Goal: Communication & Community: Answer question/provide support

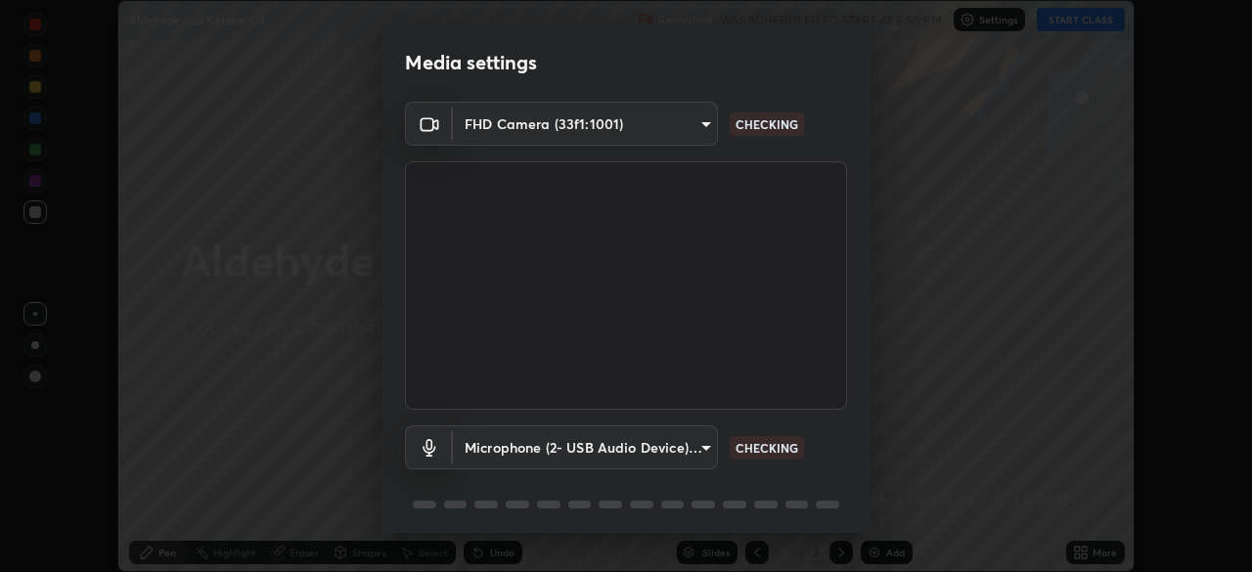
scroll to position [69, 0]
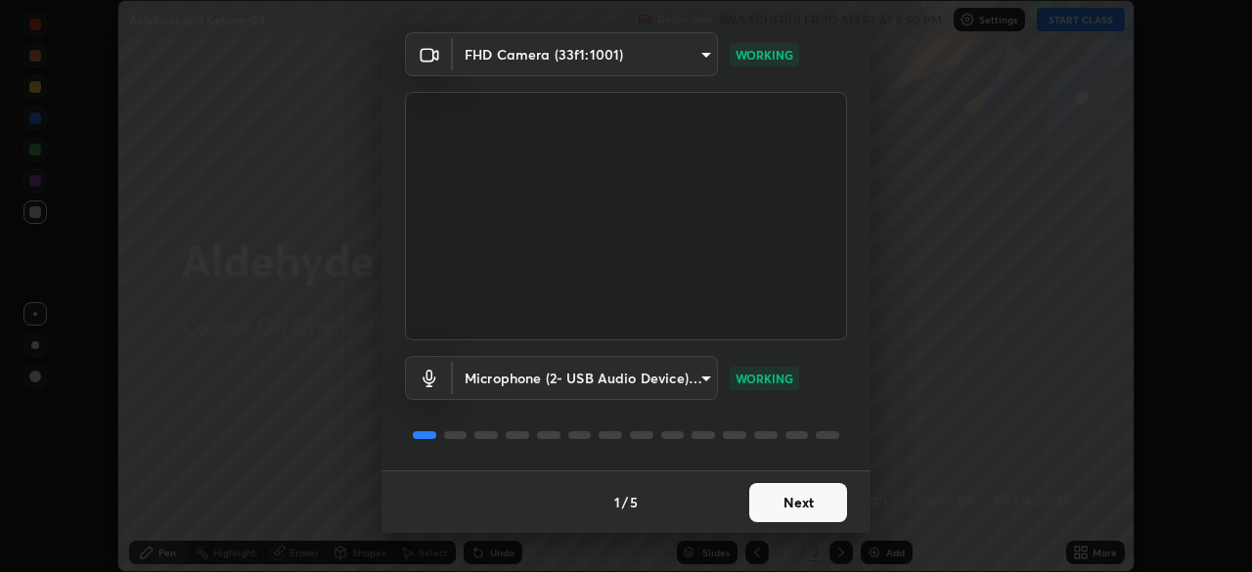
click at [779, 511] on button "Next" at bounding box center [799, 502] width 98 height 39
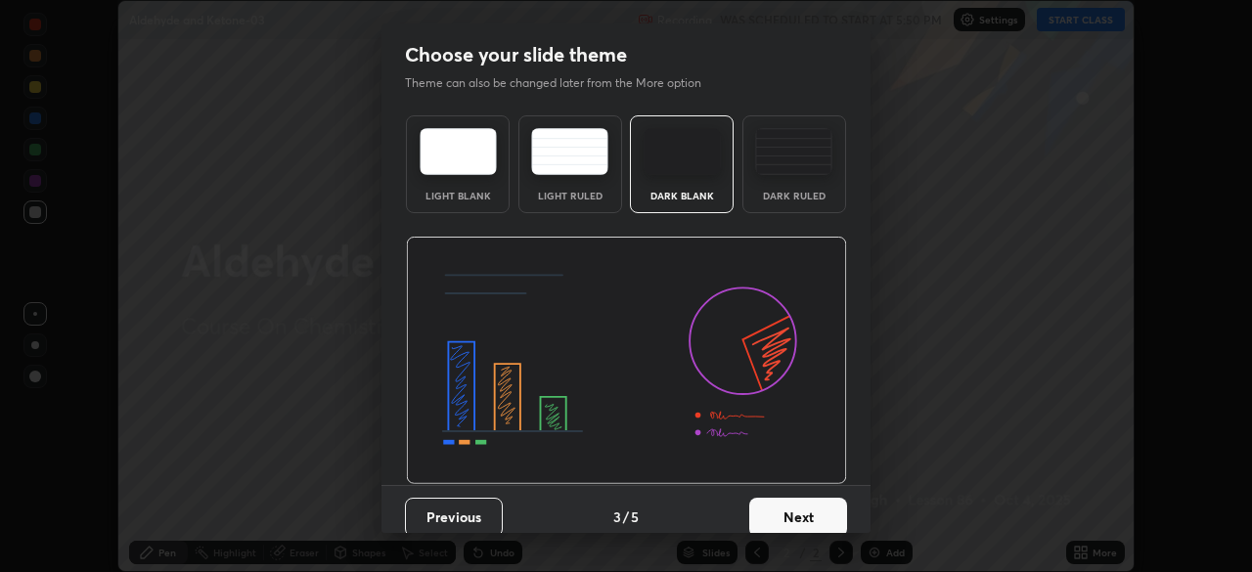
click at [792, 504] on button "Next" at bounding box center [799, 517] width 98 height 39
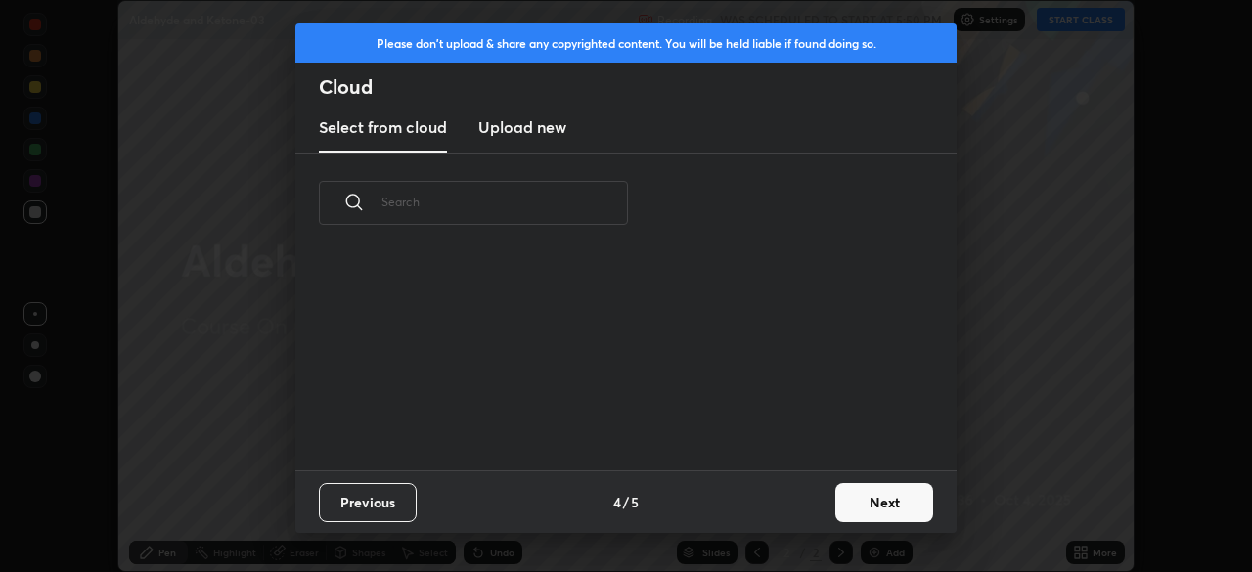
click at [802, 502] on div "Previous 4 / 5 Next" at bounding box center [625, 502] width 661 height 63
click at [877, 499] on button "Next" at bounding box center [885, 502] width 98 height 39
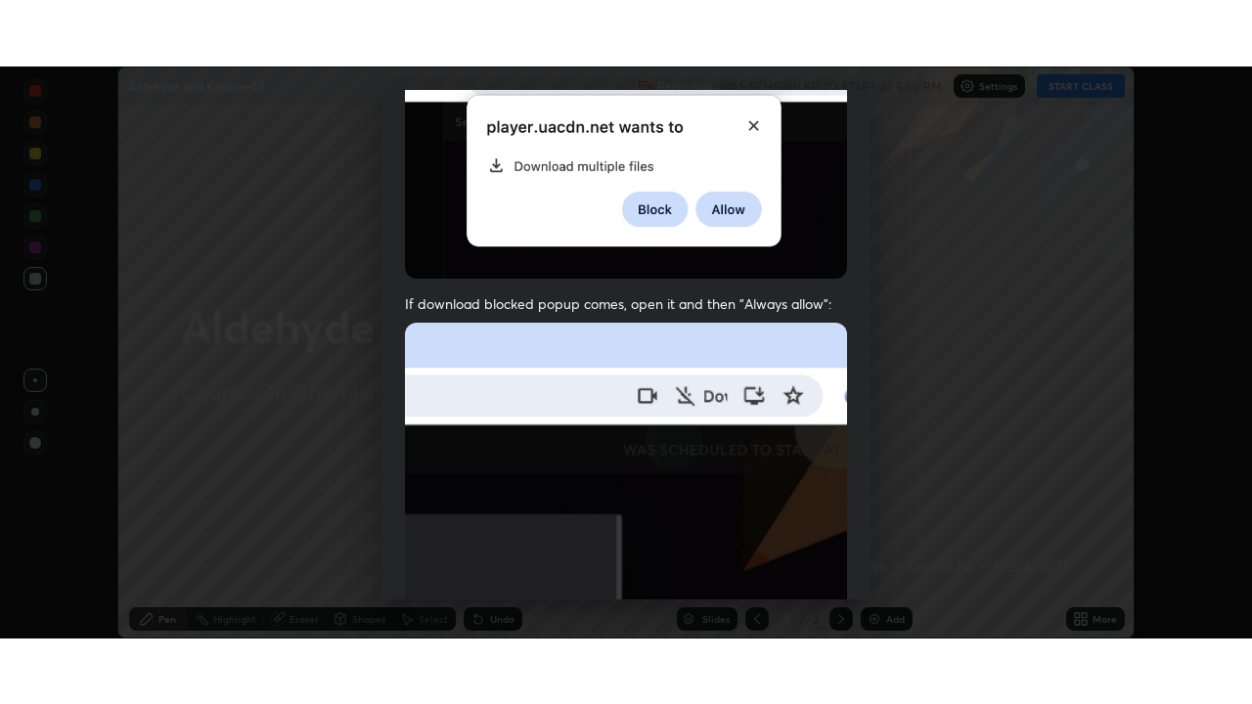
scroll to position [469, 0]
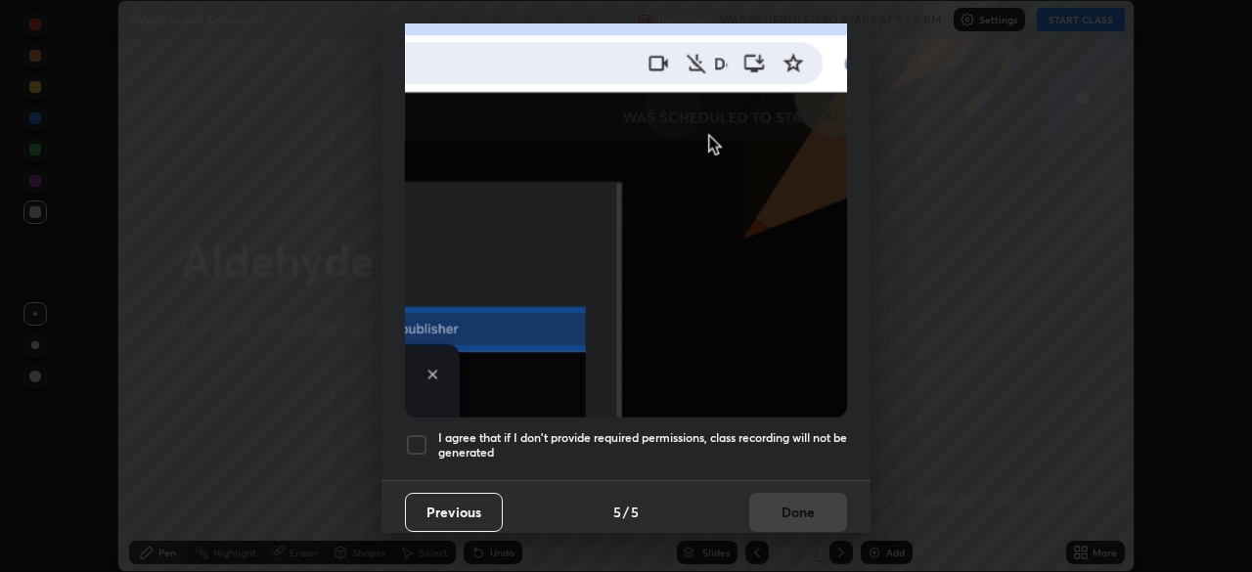
click at [422, 440] on div at bounding box center [416, 444] width 23 height 23
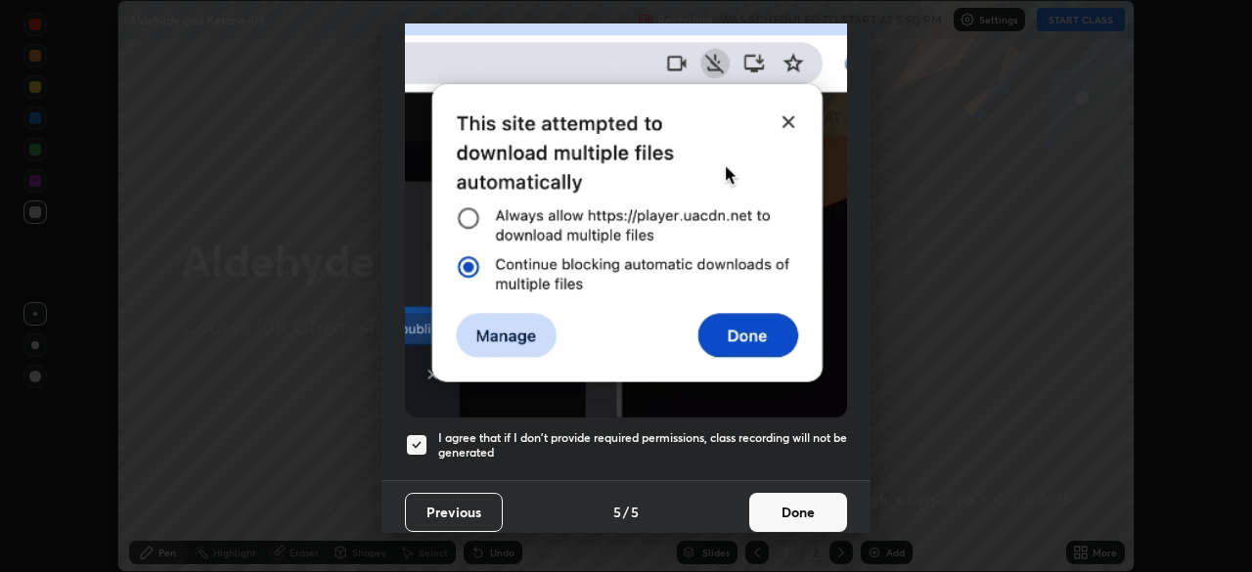
click at [769, 504] on button "Done" at bounding box center [799, 512] width 98 height 39
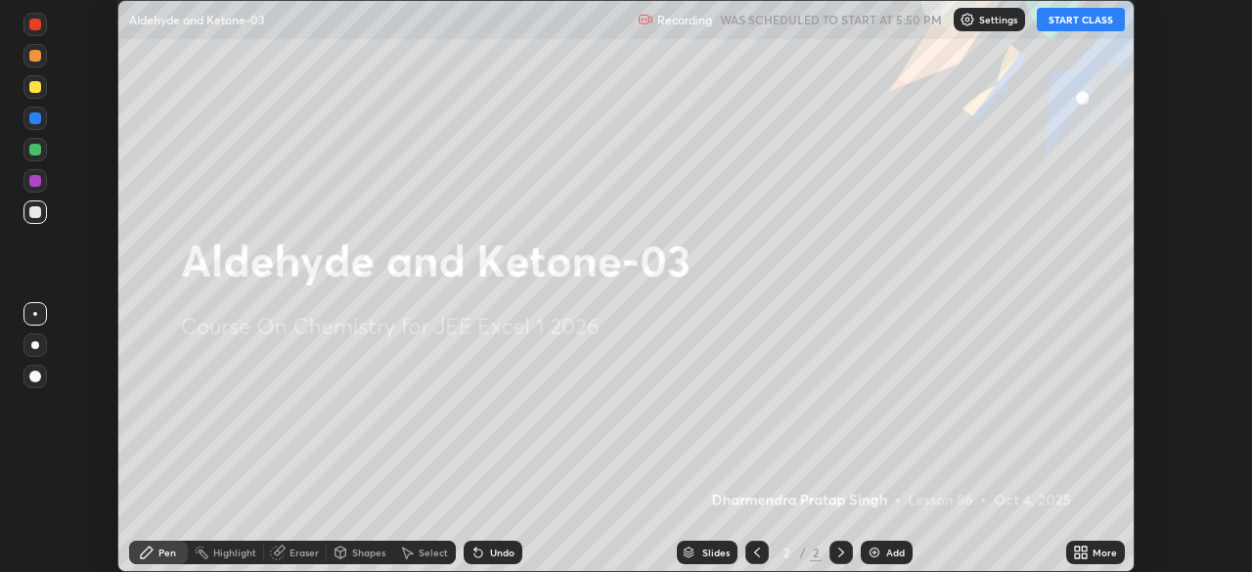
click at [1083, 555] on icon at bounding box center [1084, 556] width 5 height 5
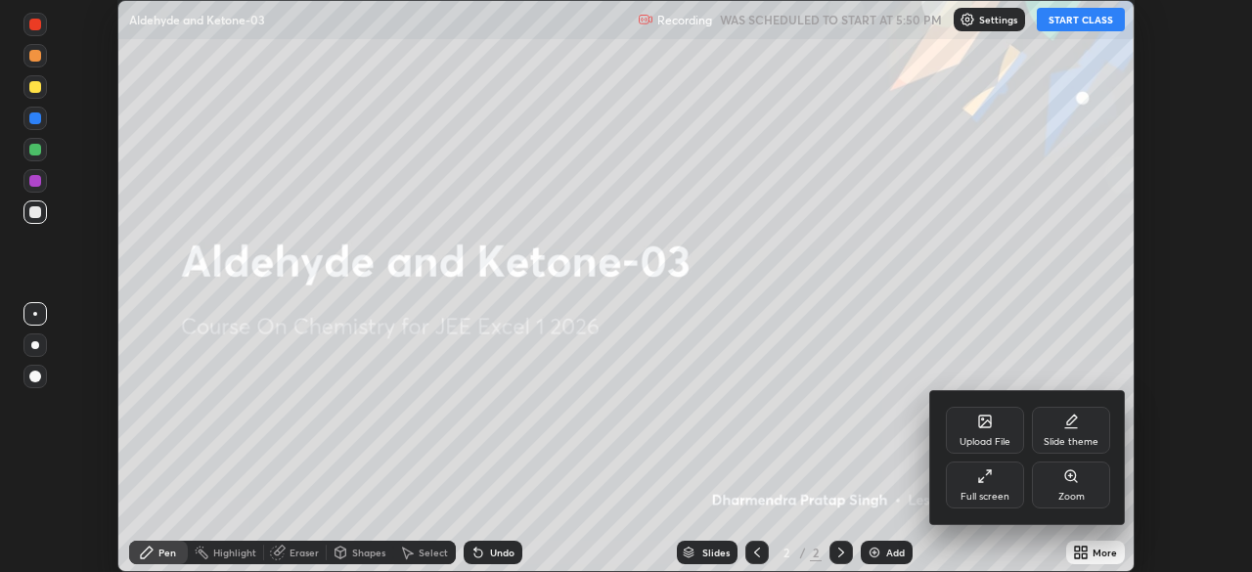
click at [987, 494] on div "Full screen" at bounding box center [985, 497] width 49 height 10
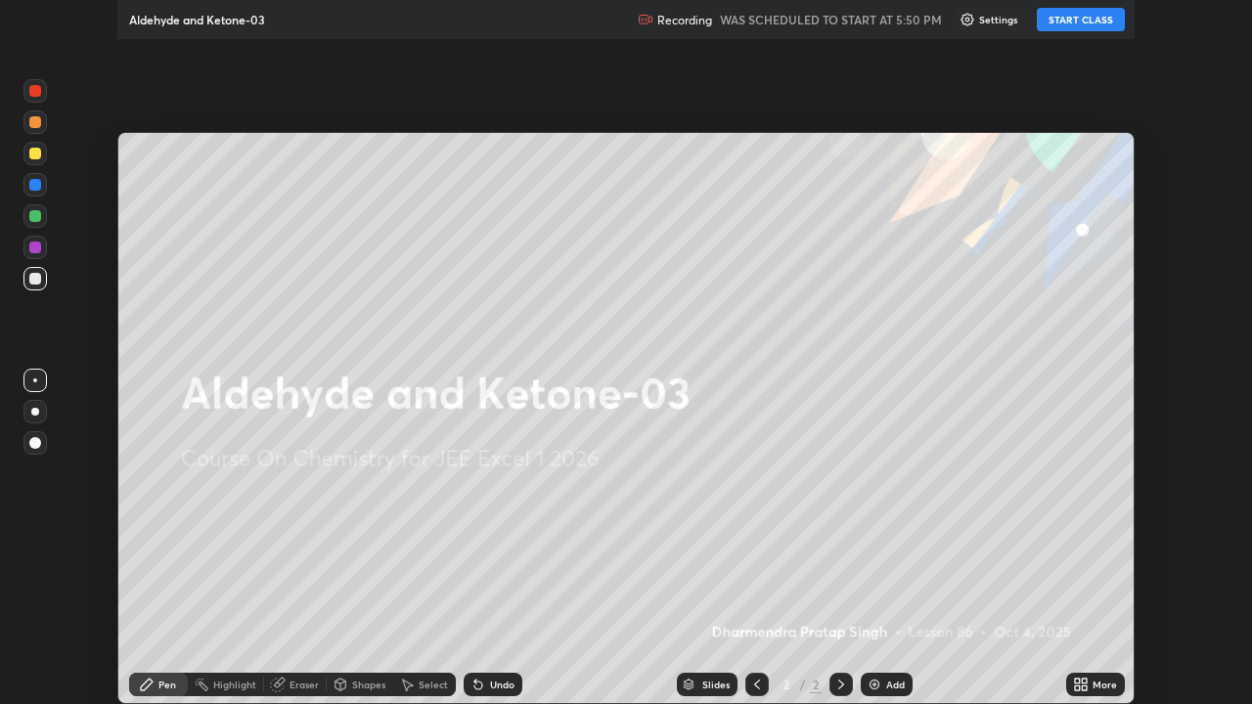
scroll to position [704, 1252]
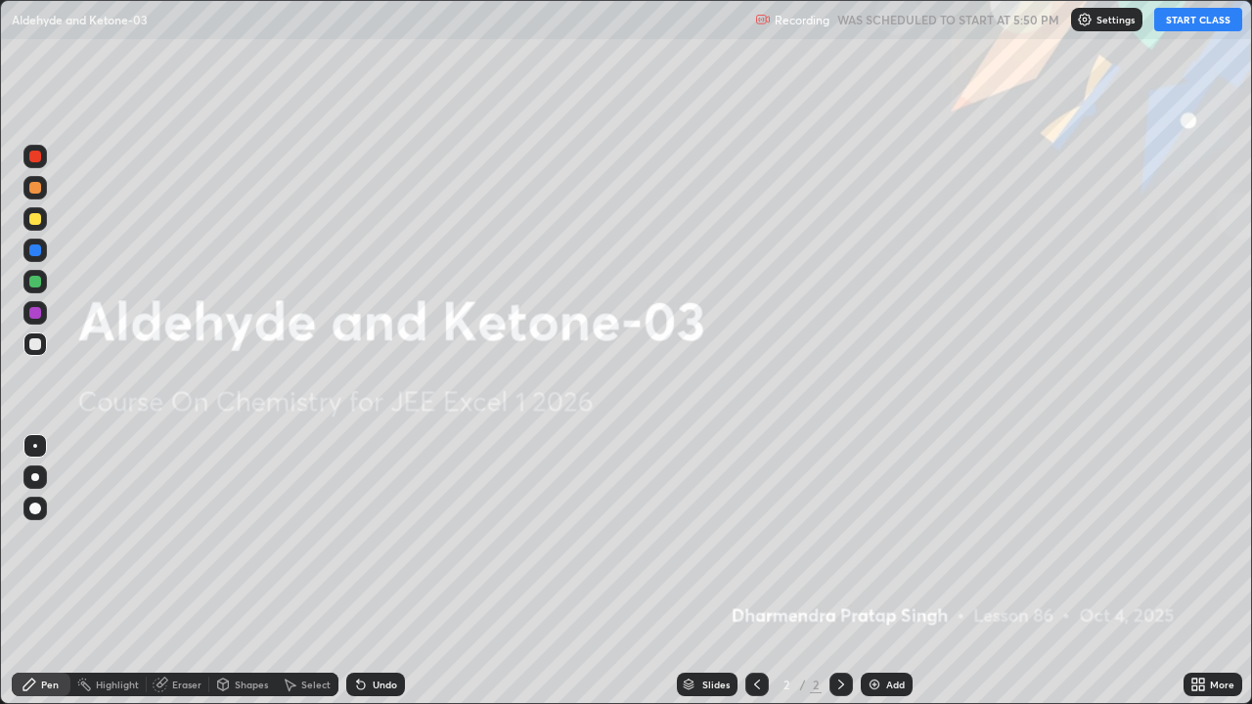
click at [1200, 20] on button "START CLASS" at bounding box center [1199, 19] width 88 height 23
click at [883, 571] on div "Add" at bounding box center [887, 684] width 52 height 23
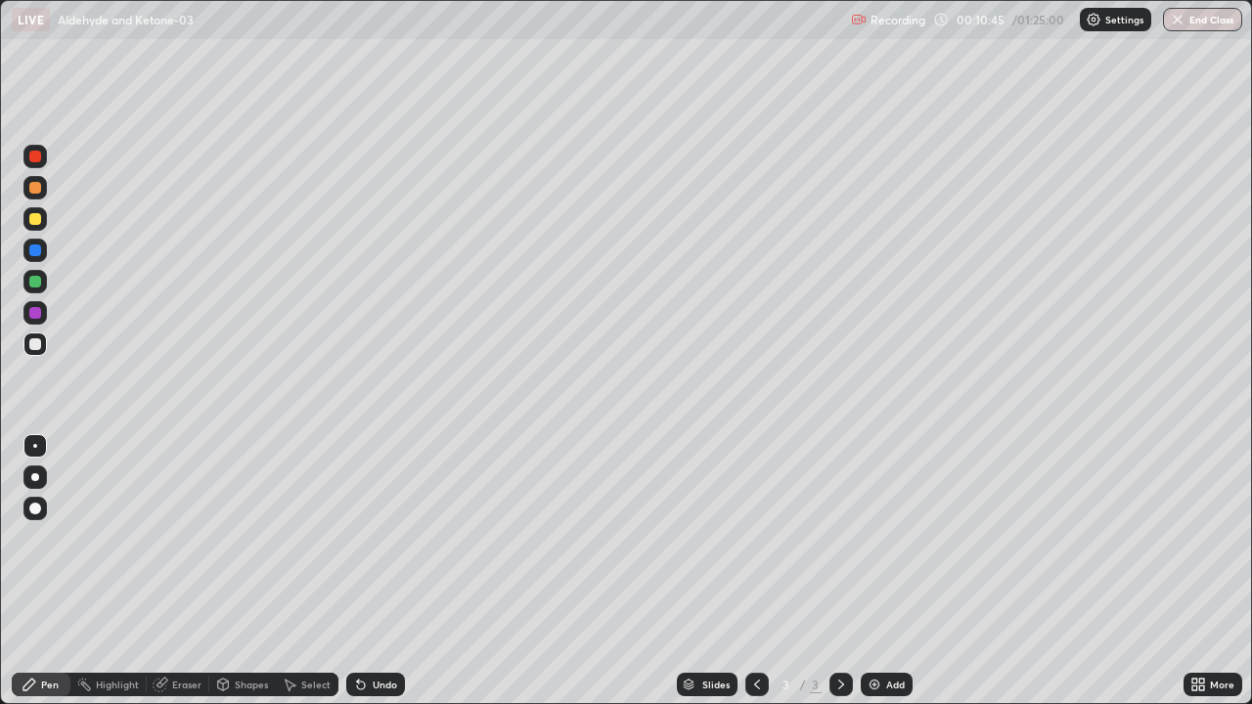
click at [200, 571] on div "Eraser" at bounding box center [178, 684] width 63 height 23
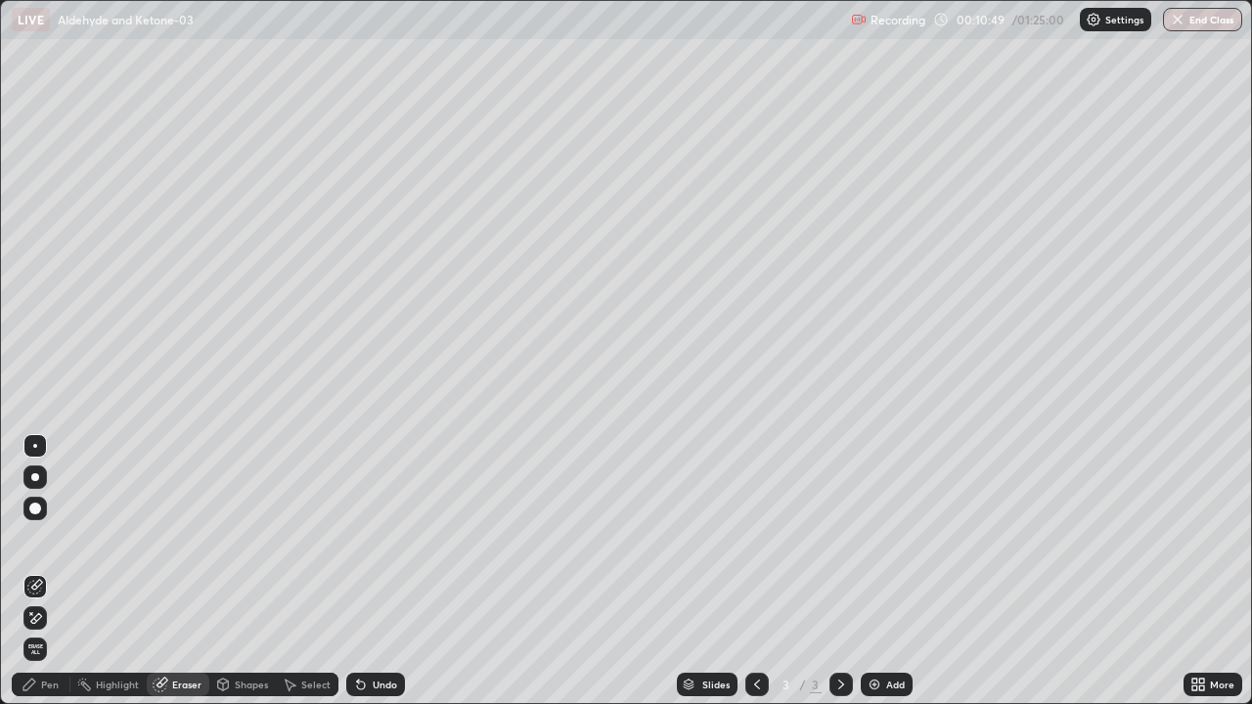
click at [55, 571] on div "Pen" at bounding box center [41, 684] width 59 height 23
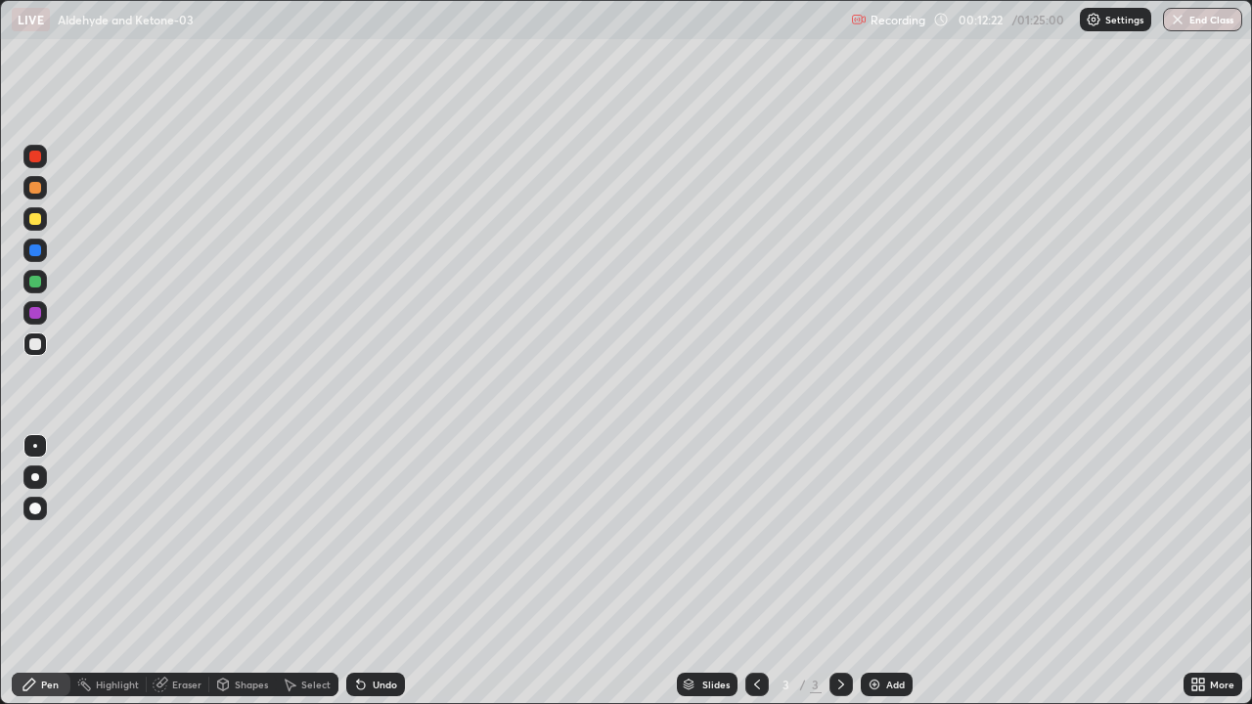
click at [886, 571] on div "Add" at bounding box center [887, 684] width 52 height 23
click at [765, 571] on div at bounding box center [757, 684] width 23 height 23
click at [890, 571] on div "Add" at bounding box center [895, 685] width 19 height 10
click at [880, 571] on div "Add" at bounding box center [887, 684] width 52 height 23
click at [886, 571] on div "Add" at bounding box center [887, 684] width 52 height 23
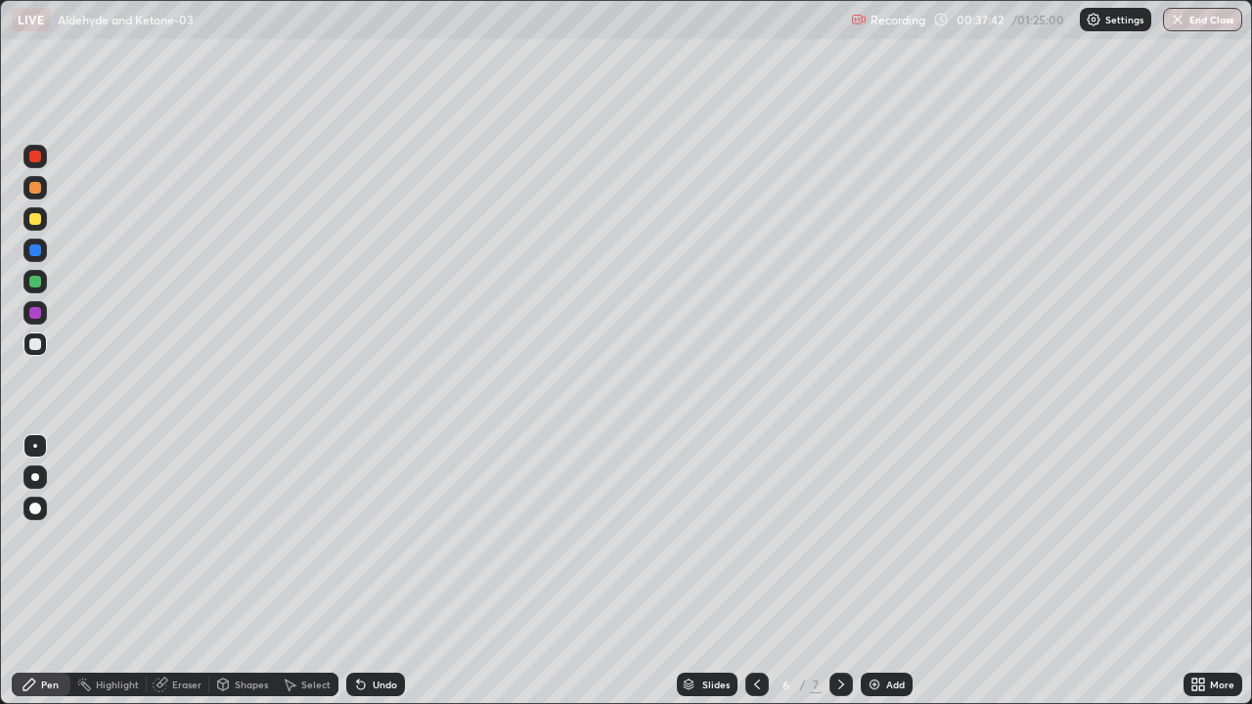
click at [184, 571] on div "Eraser" at bounding box center [186, 685] width 29 height 10
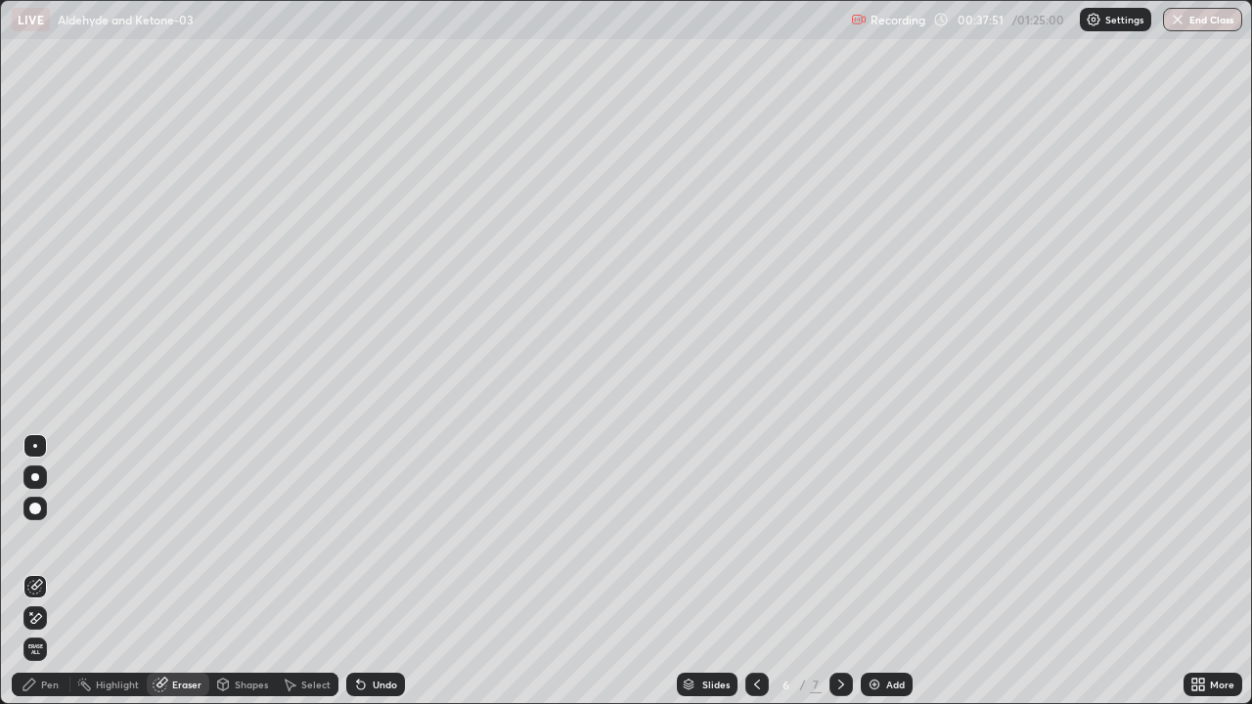
click at [57, 571] on div "Pen" at bounding box center [50, 685] width 18 height 10
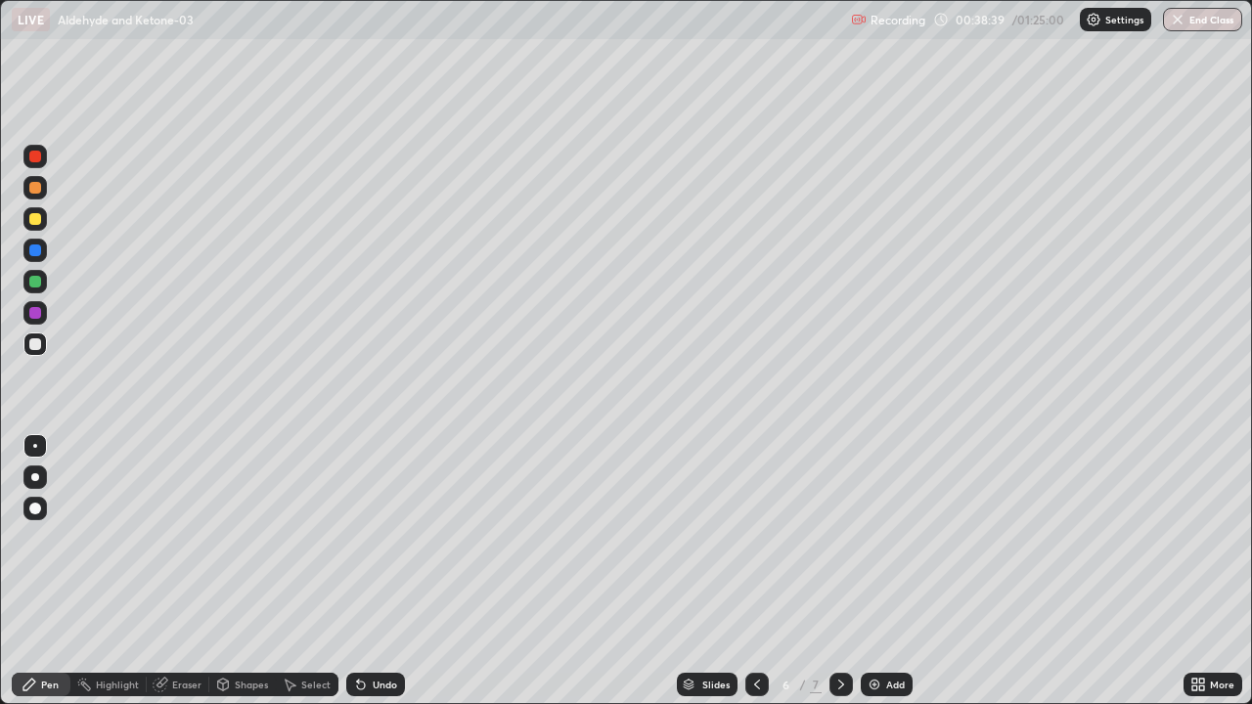
click at [198, 571] on div "Eraser" at bounding box center [186, 685] width 29 height 10
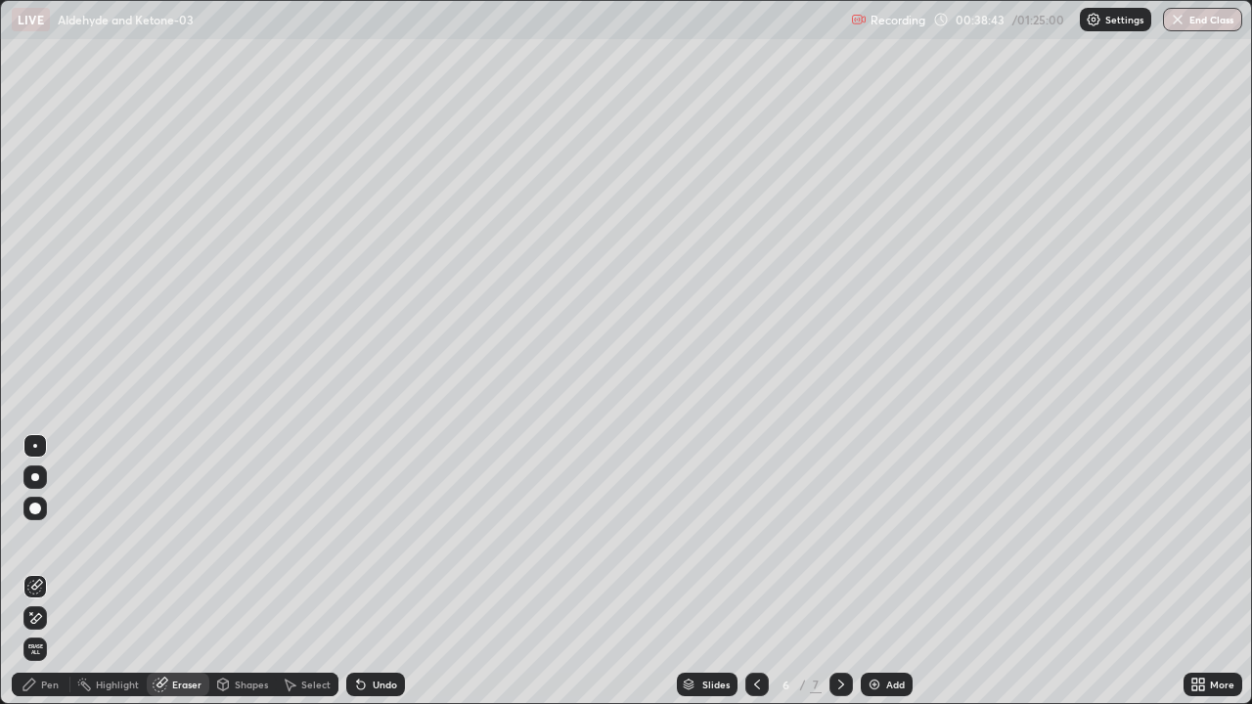
click at [58, 571] on div "Pen" at bounding box center [50, 685] width 18 height 10
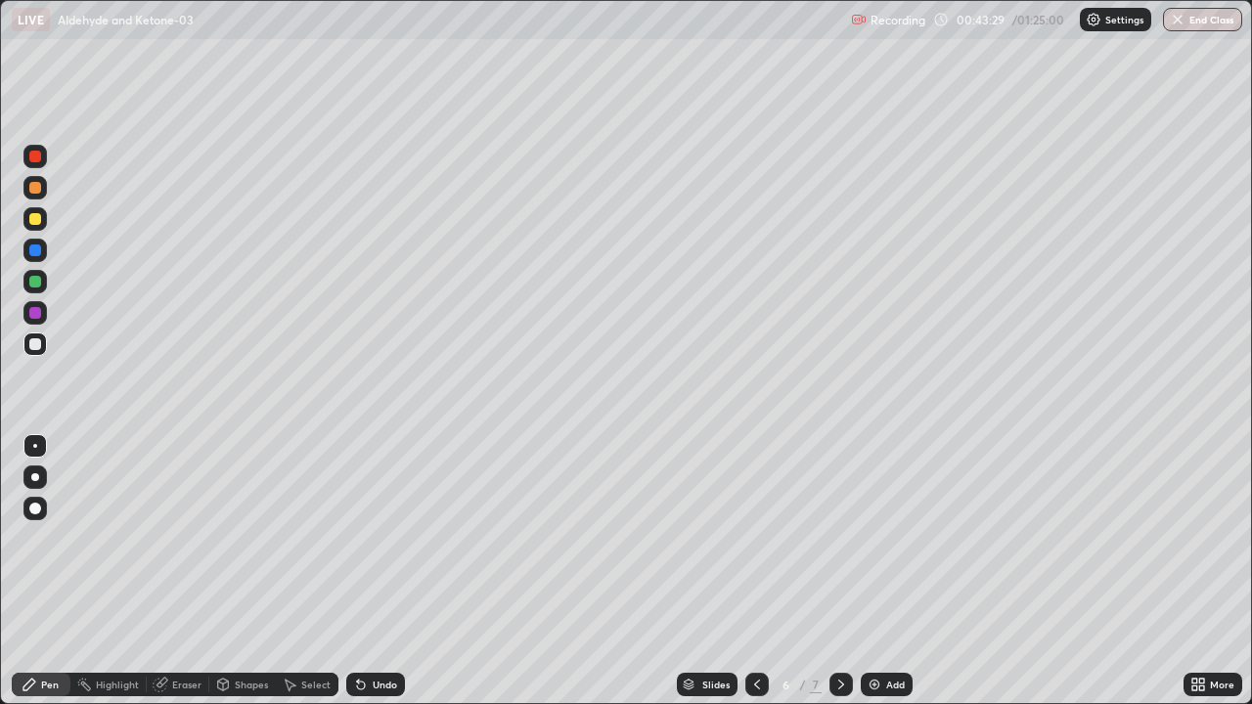
click at [900, 571] on div "Add" at bounding box center [895, 685] width 19 height 10
click at [761, 571] on div at bounding box center [757, 684] width 23 height 23
click at [845, 571] on div at bounding box center [841, 684] width 23 height 23
click at [890, 571] on div "Add" at bounding box center [895, 685] width 19 height 10
click at [883, 571] on div "Add" at bounding box center [887, 684] width 52 height 23
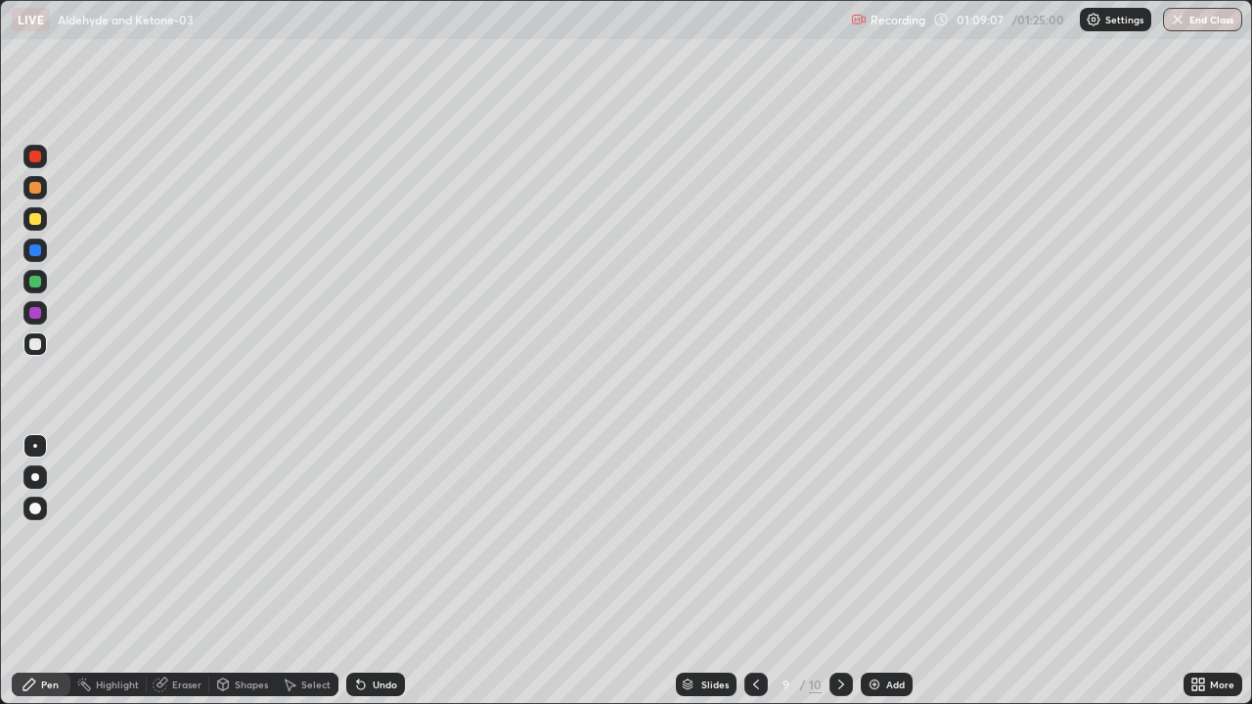
click at [195, 571] on div "Eraser" at bounding box center [178, 684] width 63 height 23
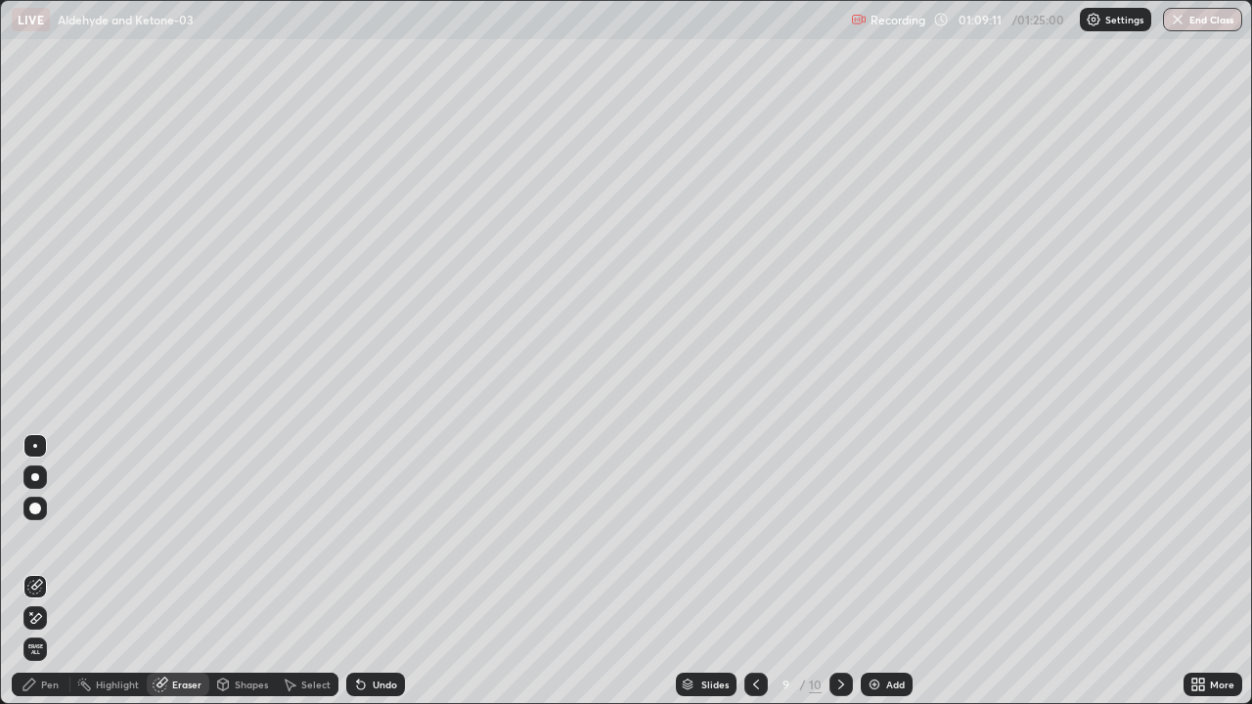
click at [62, 571] on div "Pen" at bounding box center [41, 684] width 59 height 23
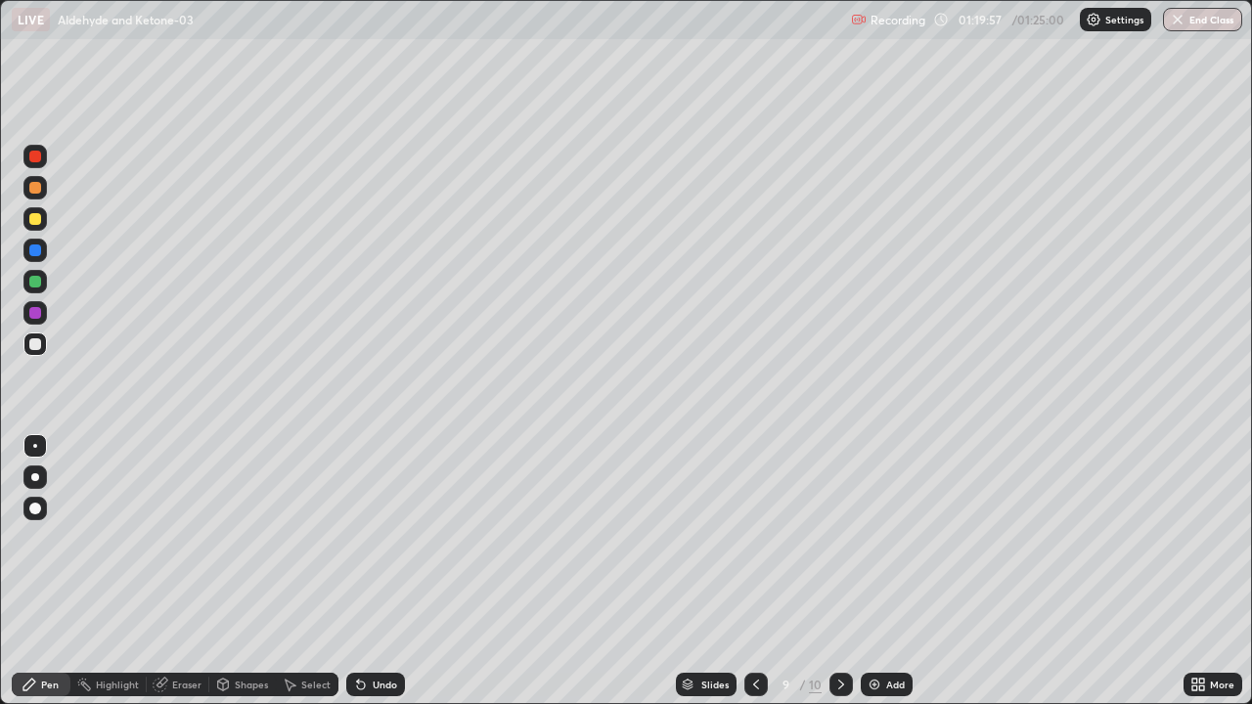
click at [883, 571] on div "Add" at bounding box center [887, 684] width 52 height 23
click at [1195, 28] on button "End Class" at bounding box center [1203, 19] width 77 height 23
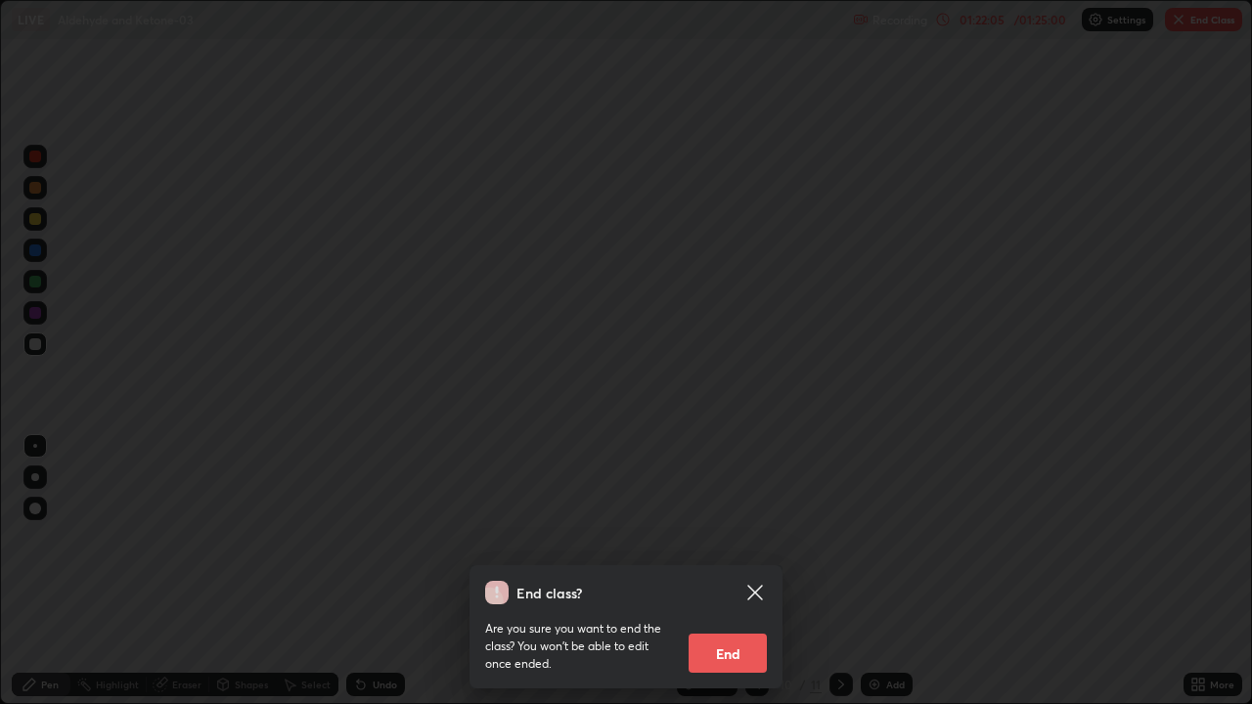
click at [760, 571] on button "End" at bounding box center [728, 653] width 78 height 39
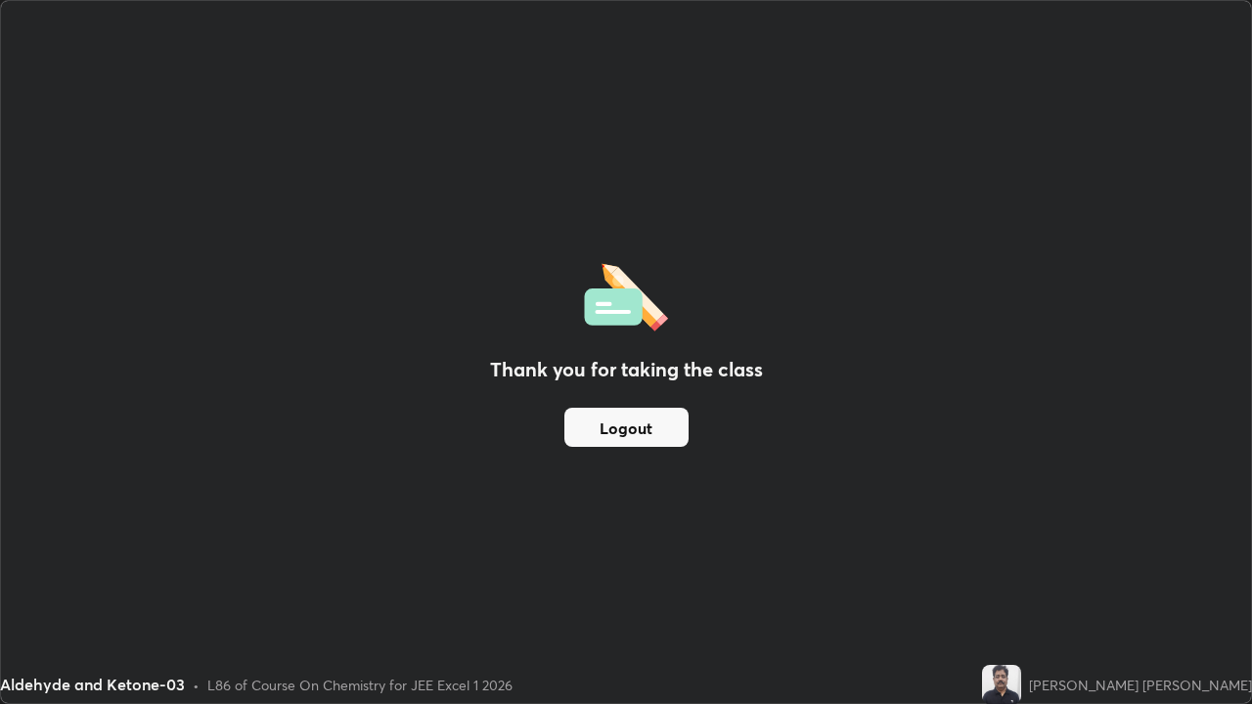
click at [617, 421] on button "Logout" at bounding box center [627, 427] width 124 height 39
